Goal: Complete application form

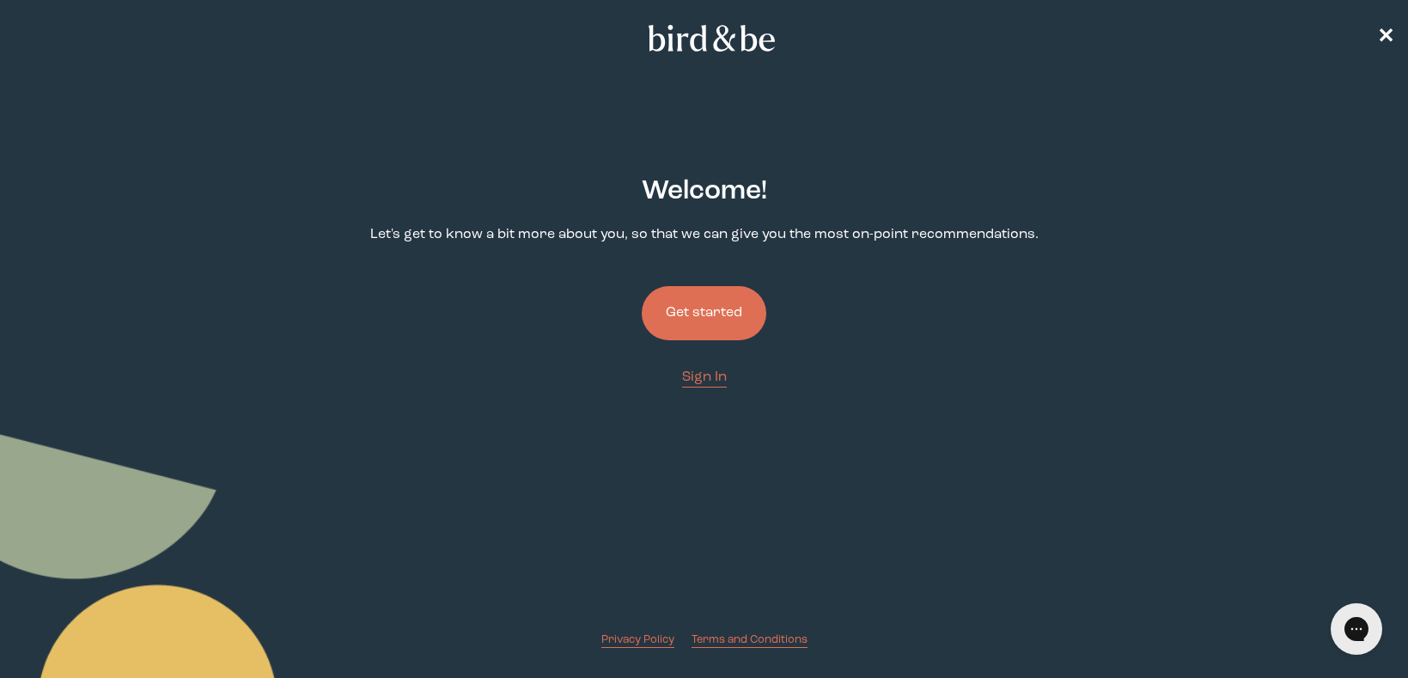
click at [690, 307] on button "Get started" at bounding box center [703, 313] width 125 height 54
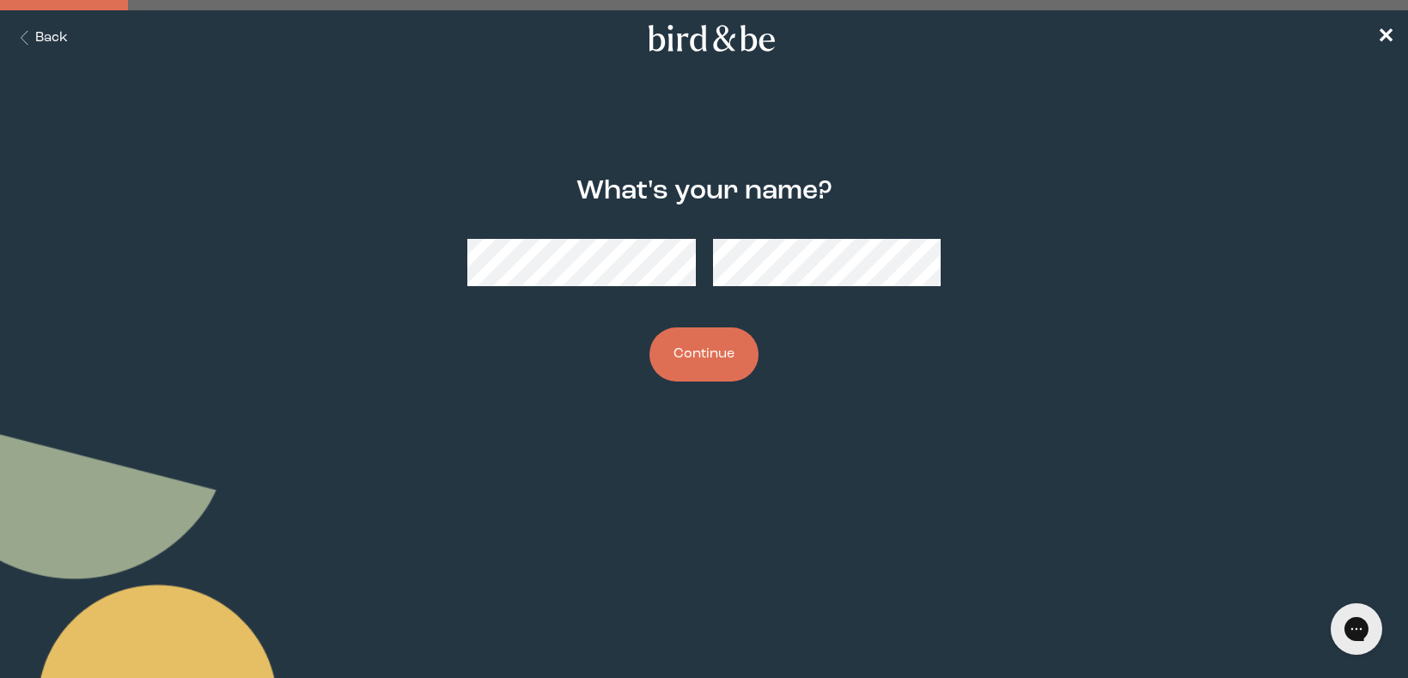
click at [41, 34] on button "Back" at bounding box center [41, 38] width 54 height 20
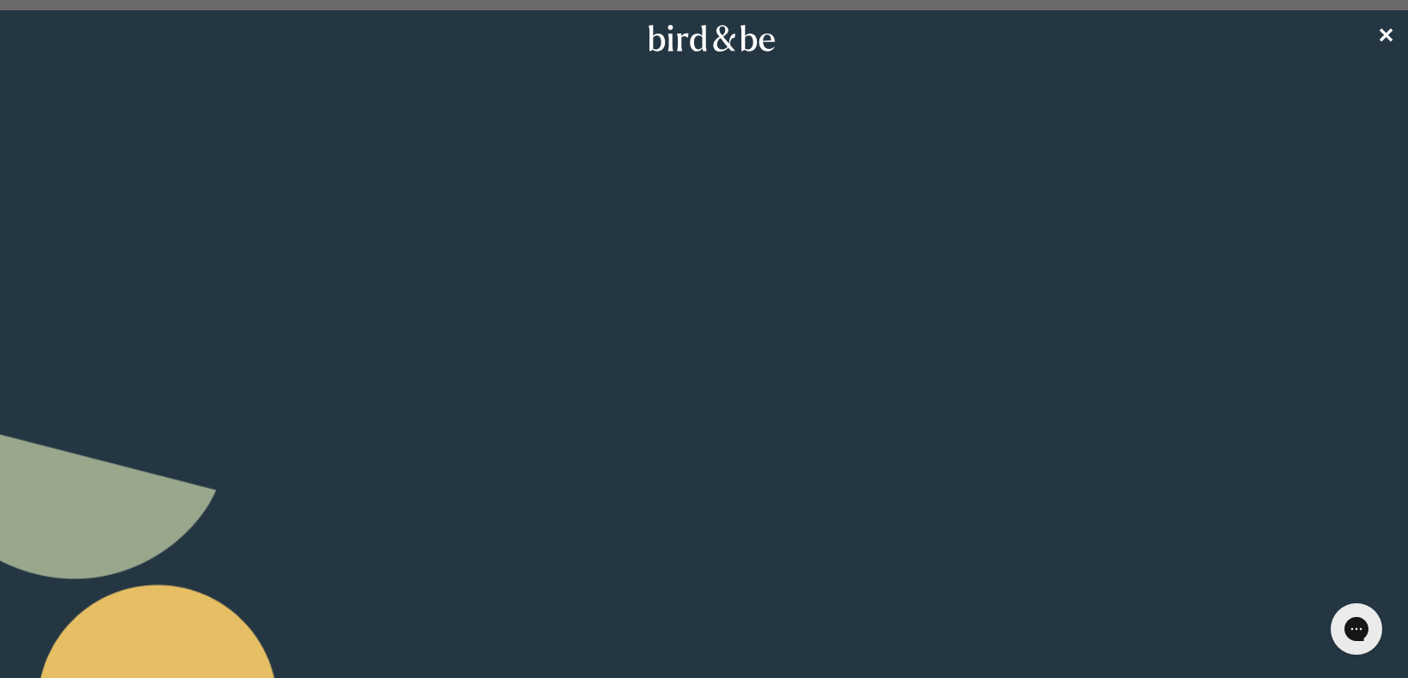
click at [700, 381] on span "Sign In" at bounding box center [704, 377] width 45 height 14
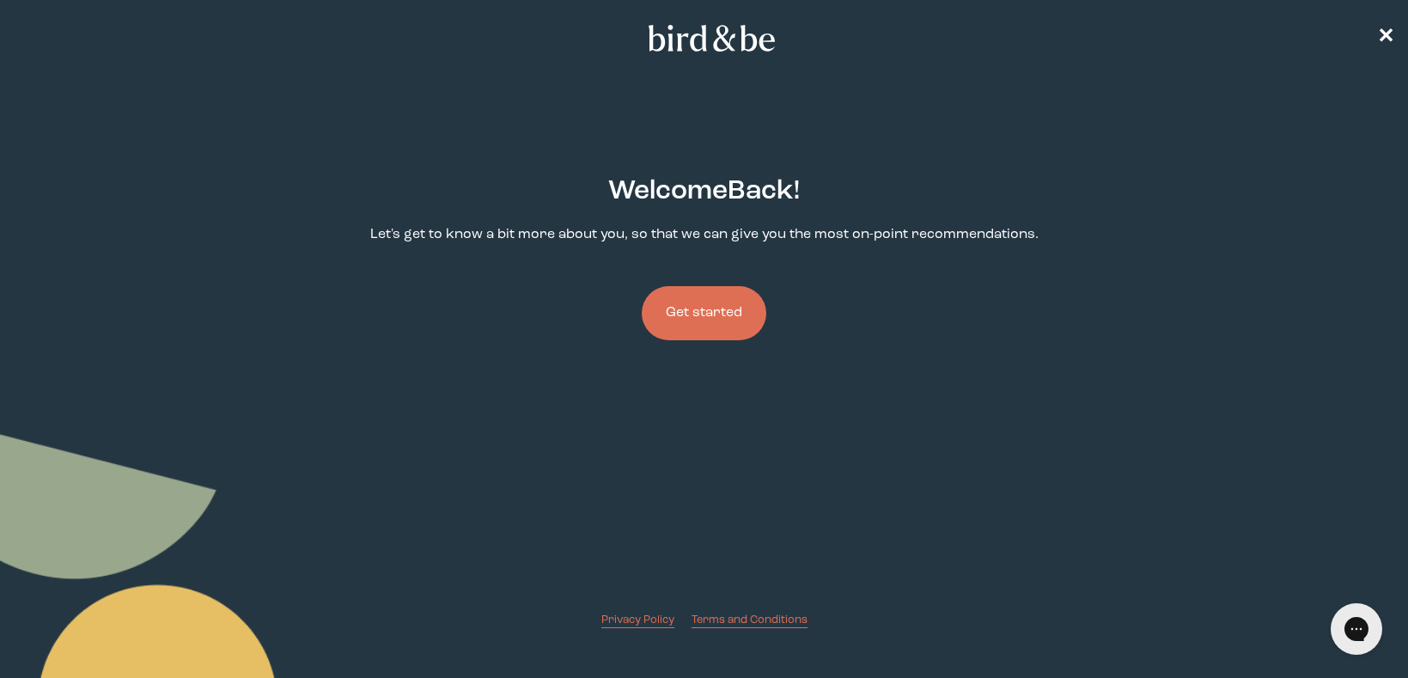
click at [689, 331] on button "Get started" at bounding box center [703, 313] width 125 height 54
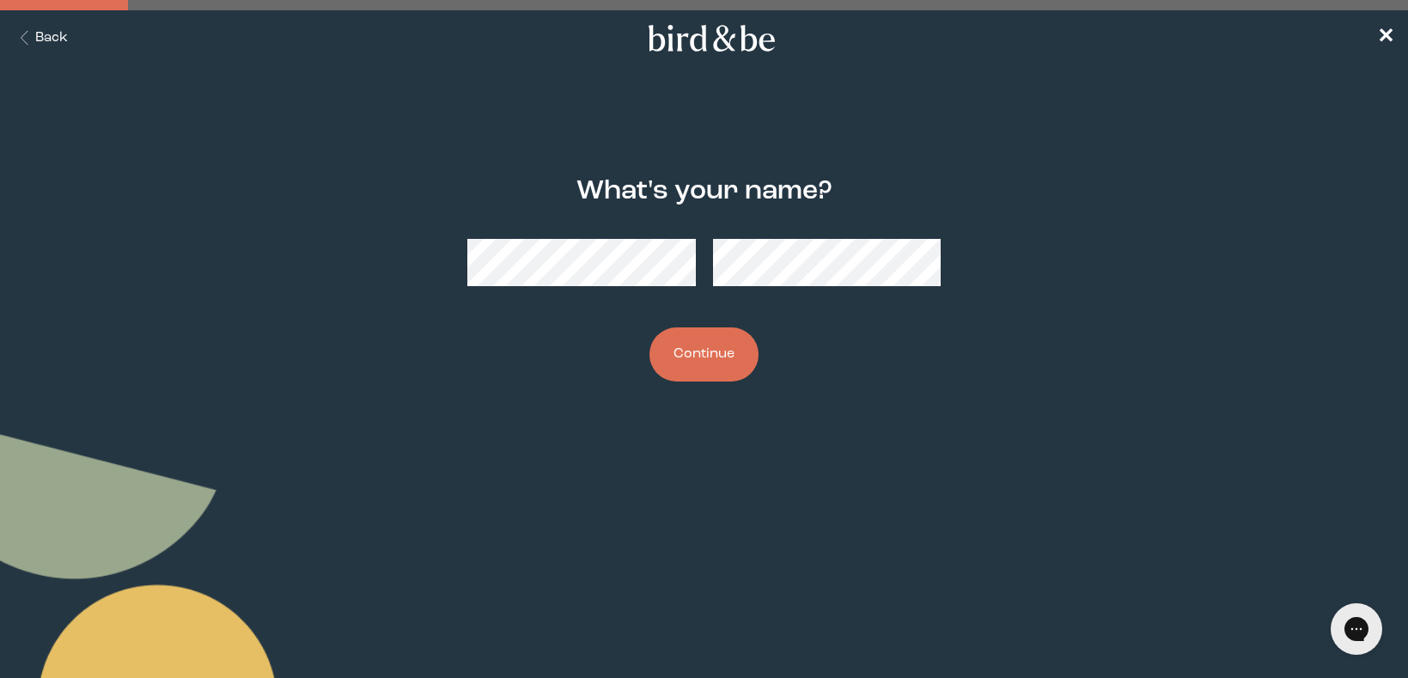
click at [679, 364] on button "Continue" at bounding box center [703, 354] width 109 height 54
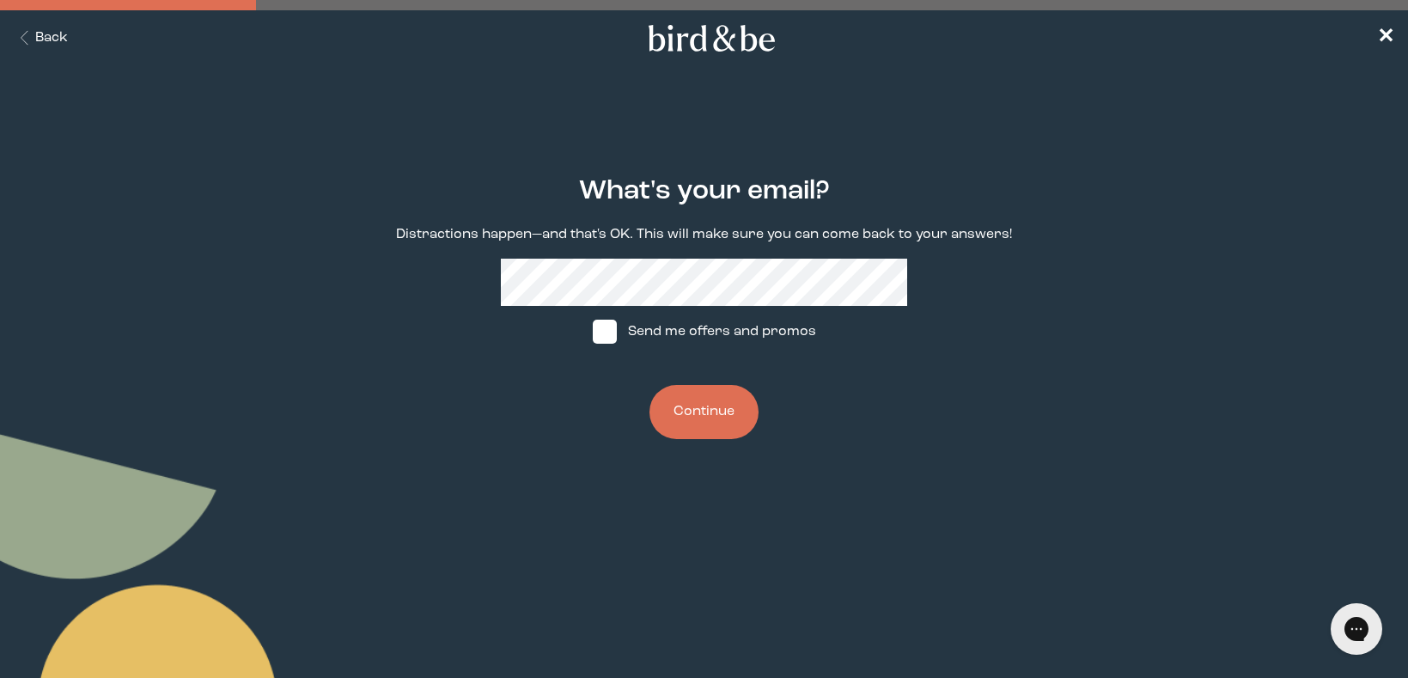
click at [680, 423] on button "Continue" at bounding box center [703, 412] width 109 height 54
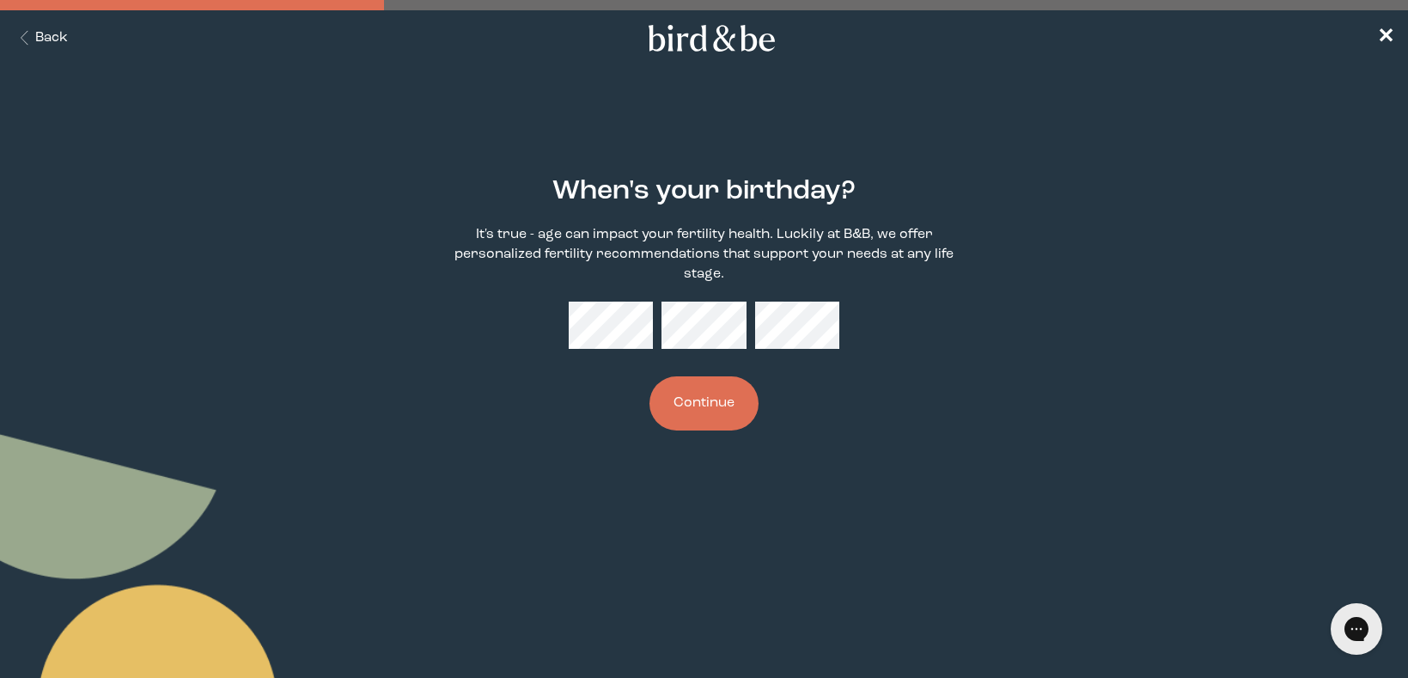
click at [642, 338] on div "When's your birthday? It's true - age can impact your fertility health. Luckily…" at bounding box center [704, 303] width 677 height 309
click at [649, 376] on button "Continue" at bounding box center [703, 403] width 109 height 54
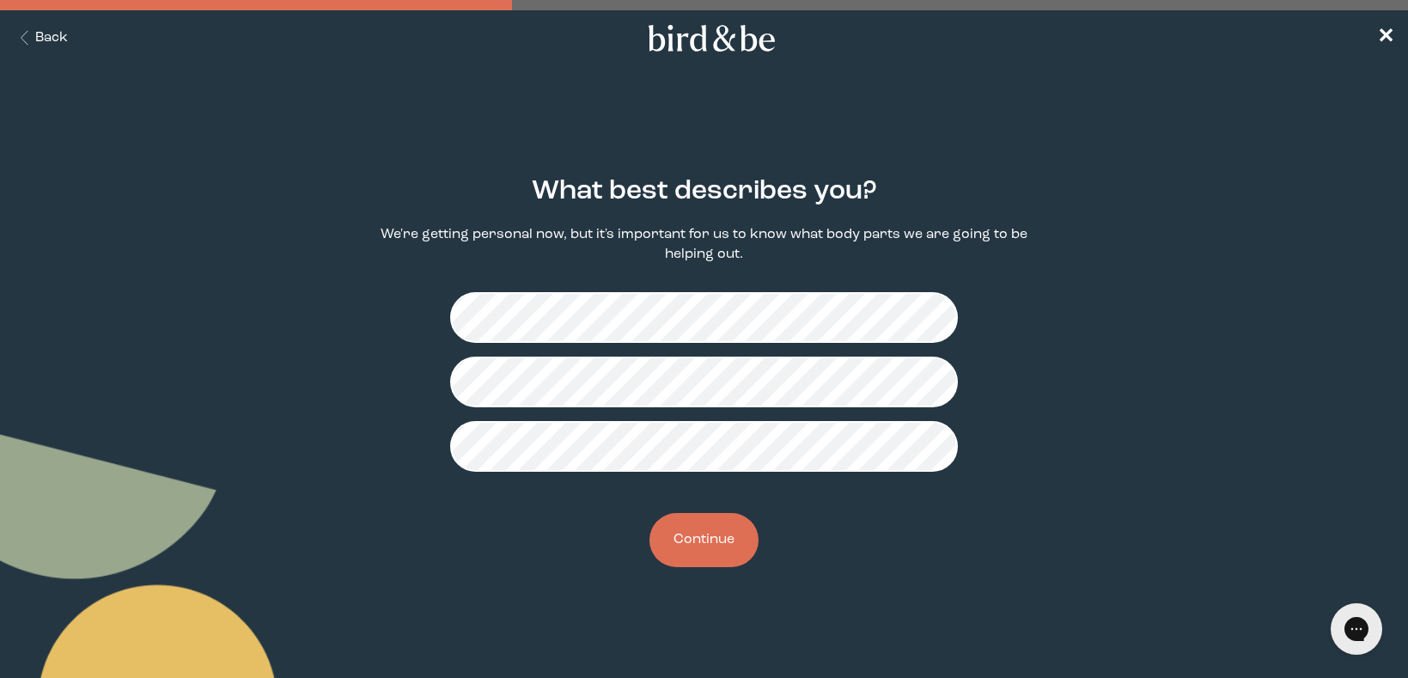
click at [677, 550] on button "Continue" at bounding box center [703, 540] width 109 height 54
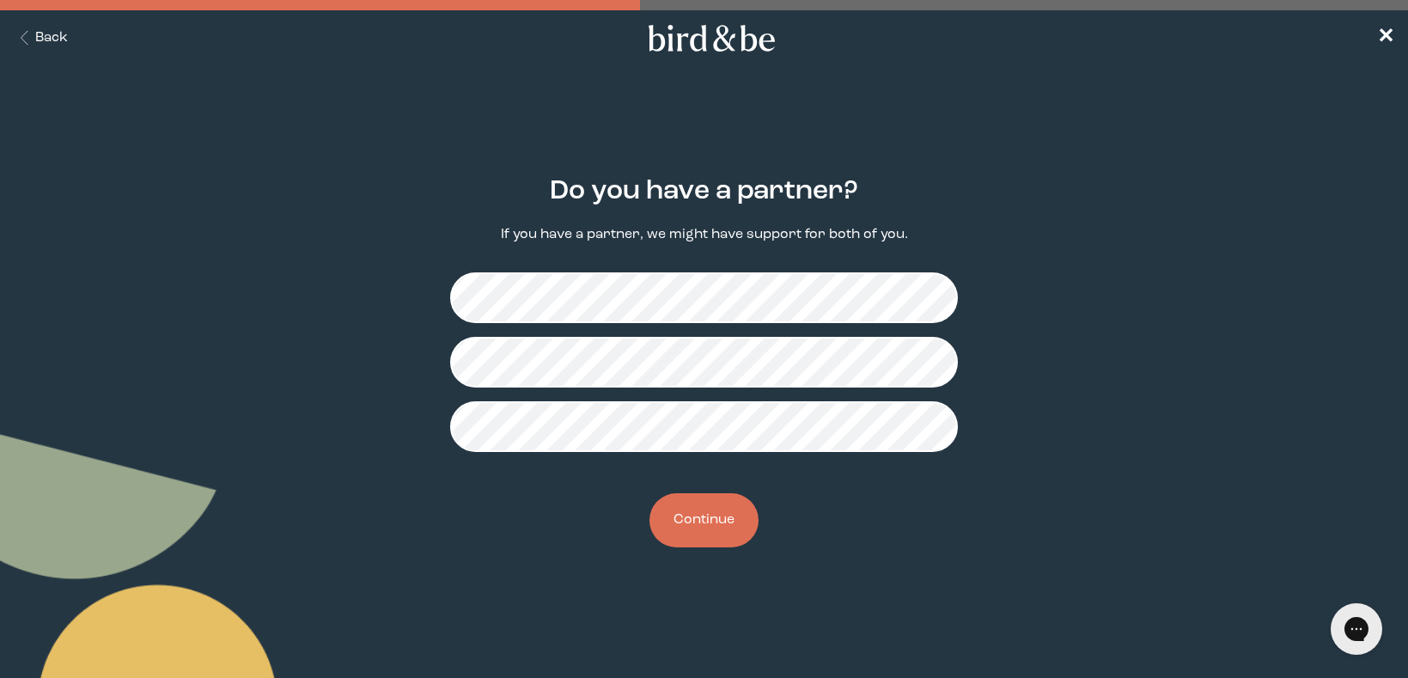
click at [663, 530] on button "Continue" at bounding box center [703, 520] width 109 height 54
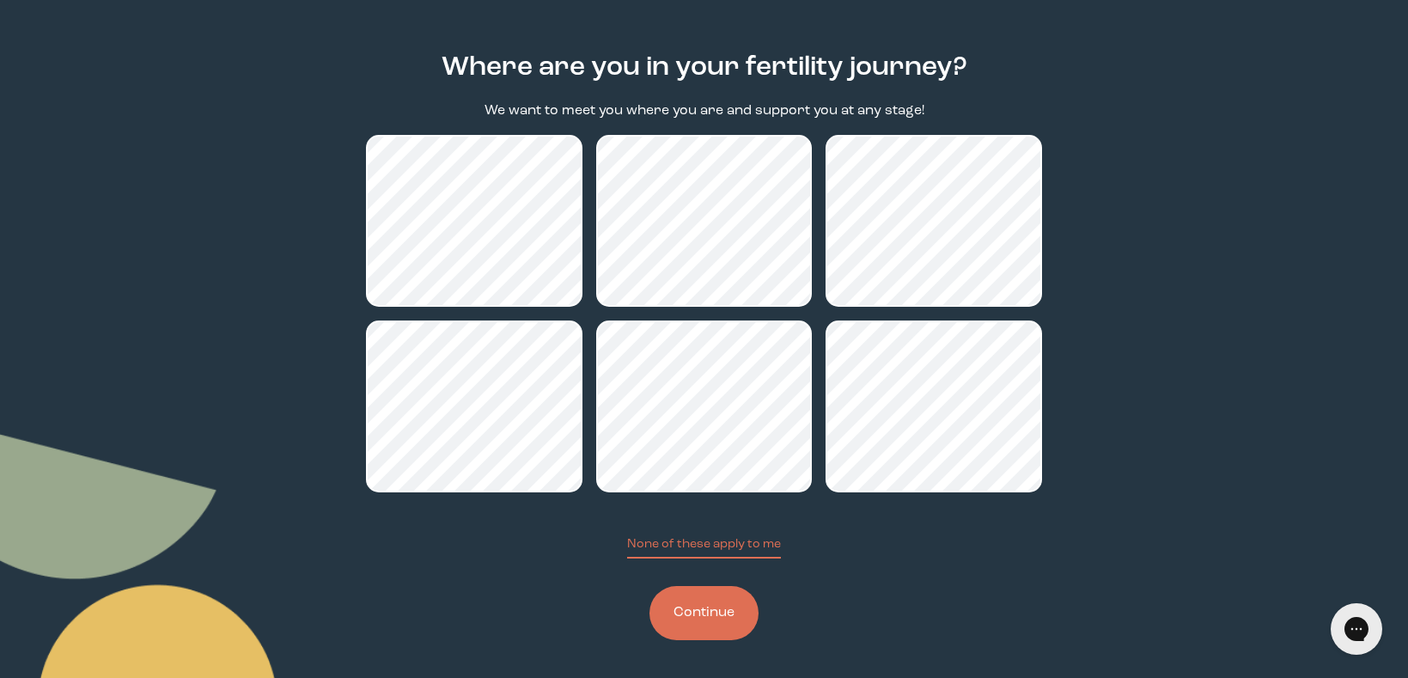
scroll to position [128, 0]
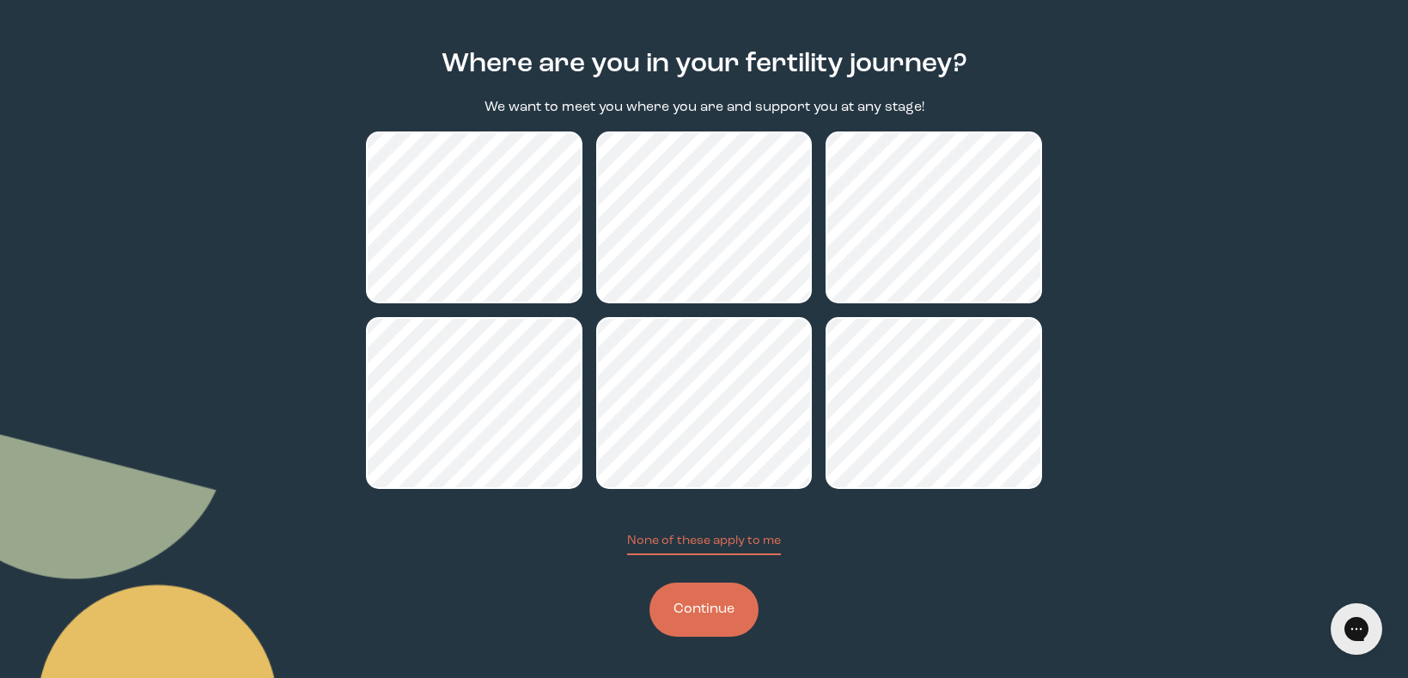
click at [696, 634] on button "Continue" at bounding box center [703, 609] width 109 height 54
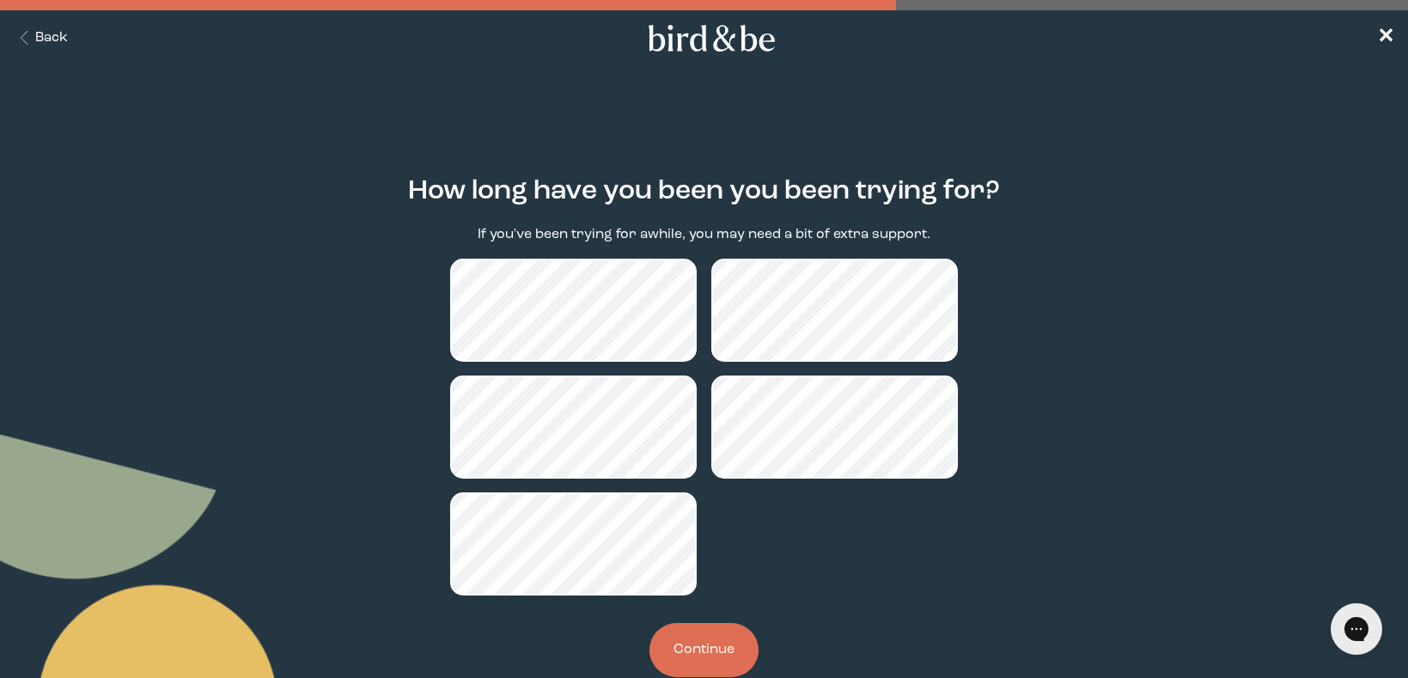
click at [675, 635] on button "Continue" at bounding box center [703, 650] width 109 height 54
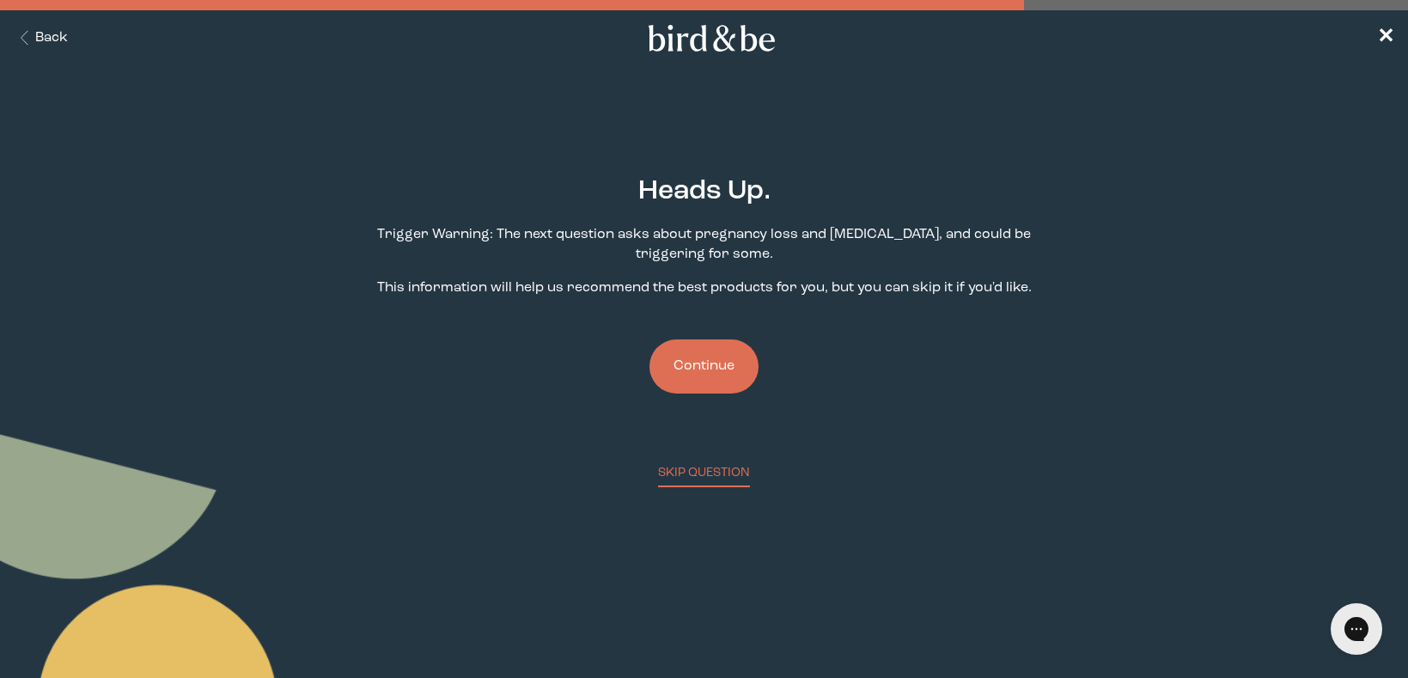
click at [678, 374] on button "Continue" at bounding box center [703, 366] width 109 height 54
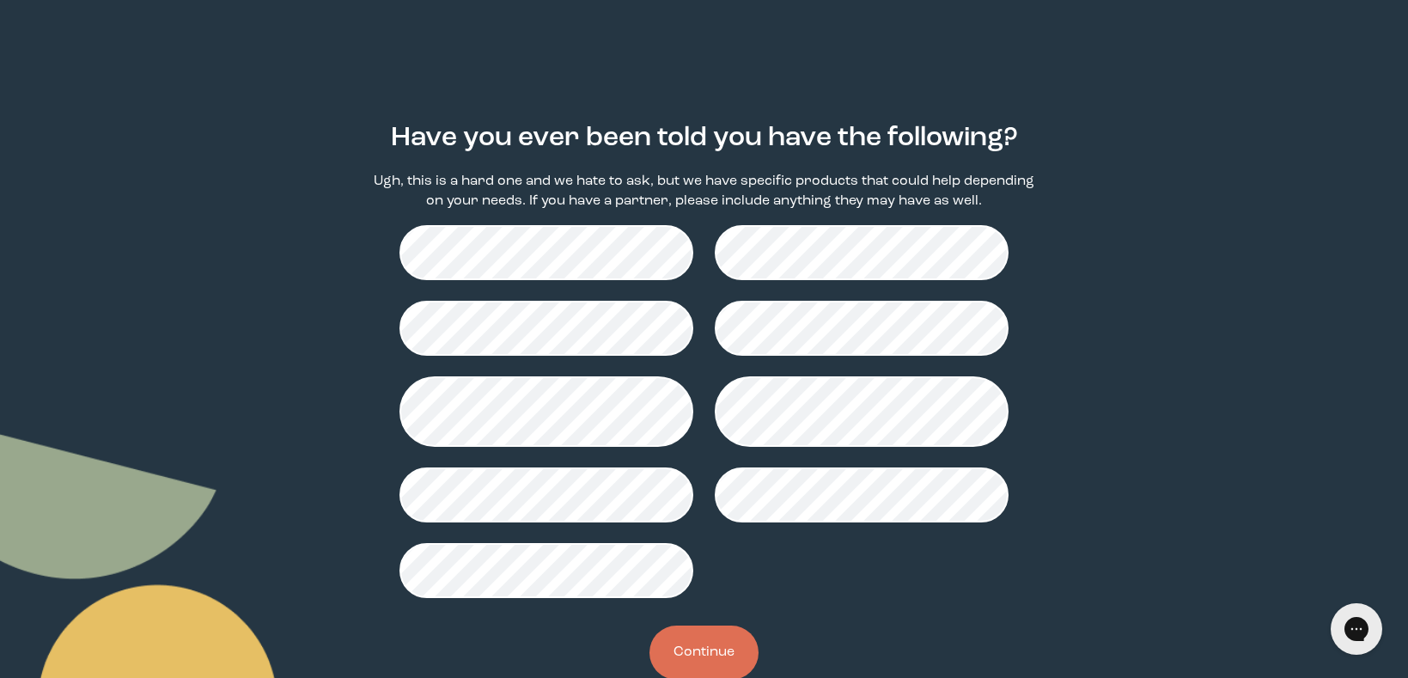
scroll to position [59, 0]
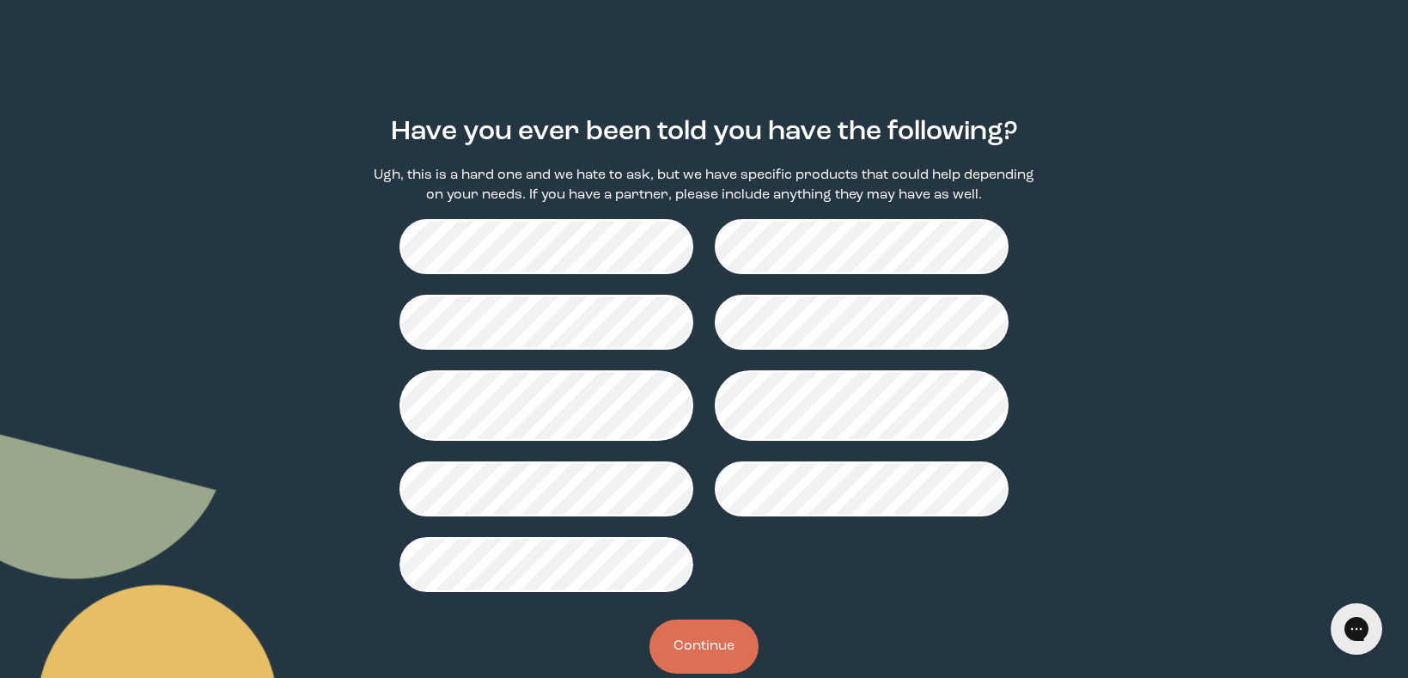
click at [682, 654] on button "Continue" at bounding box center [703, 646] width 109 height 54
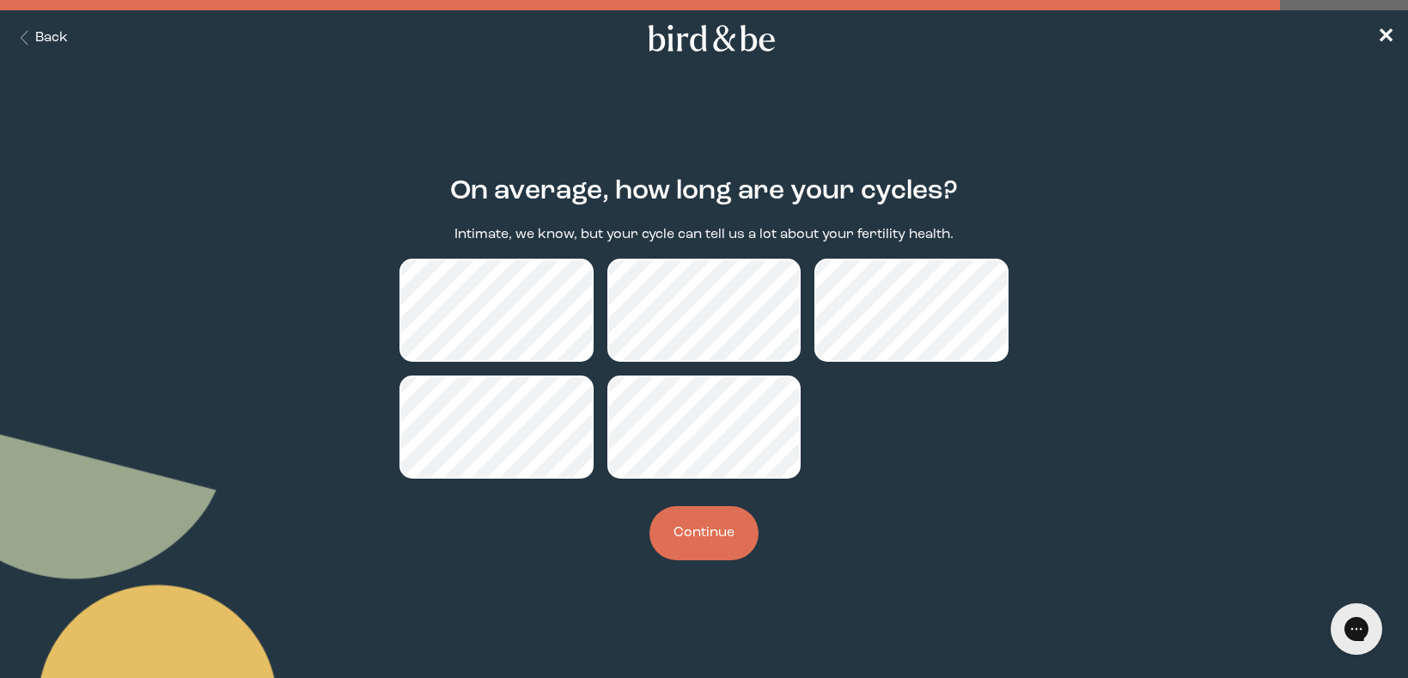
click at [700, 539] on button "Continue" at bounding box center [703, 533] width 109 height 54
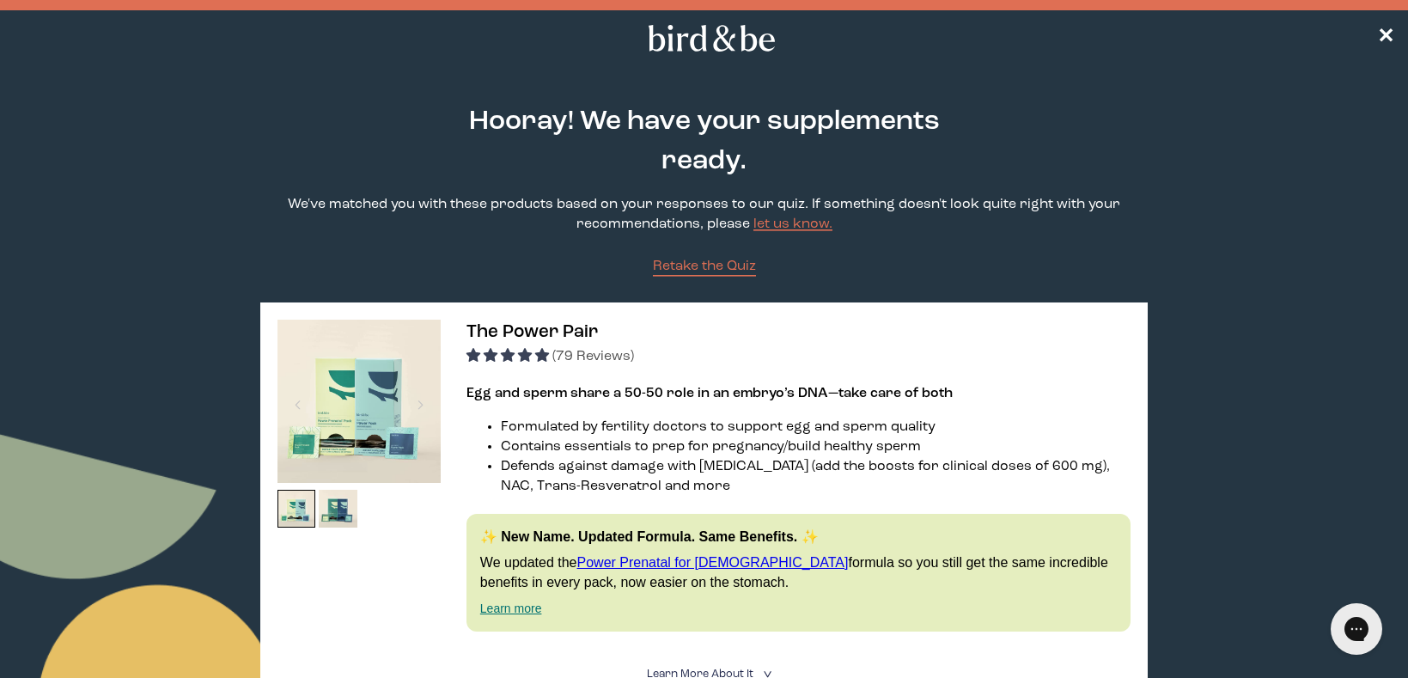
click at [666, 27] on icon at bounding box center [711, 38] width 135 height 27
